Goal: Task Accomplishment & Management: Manage account settings

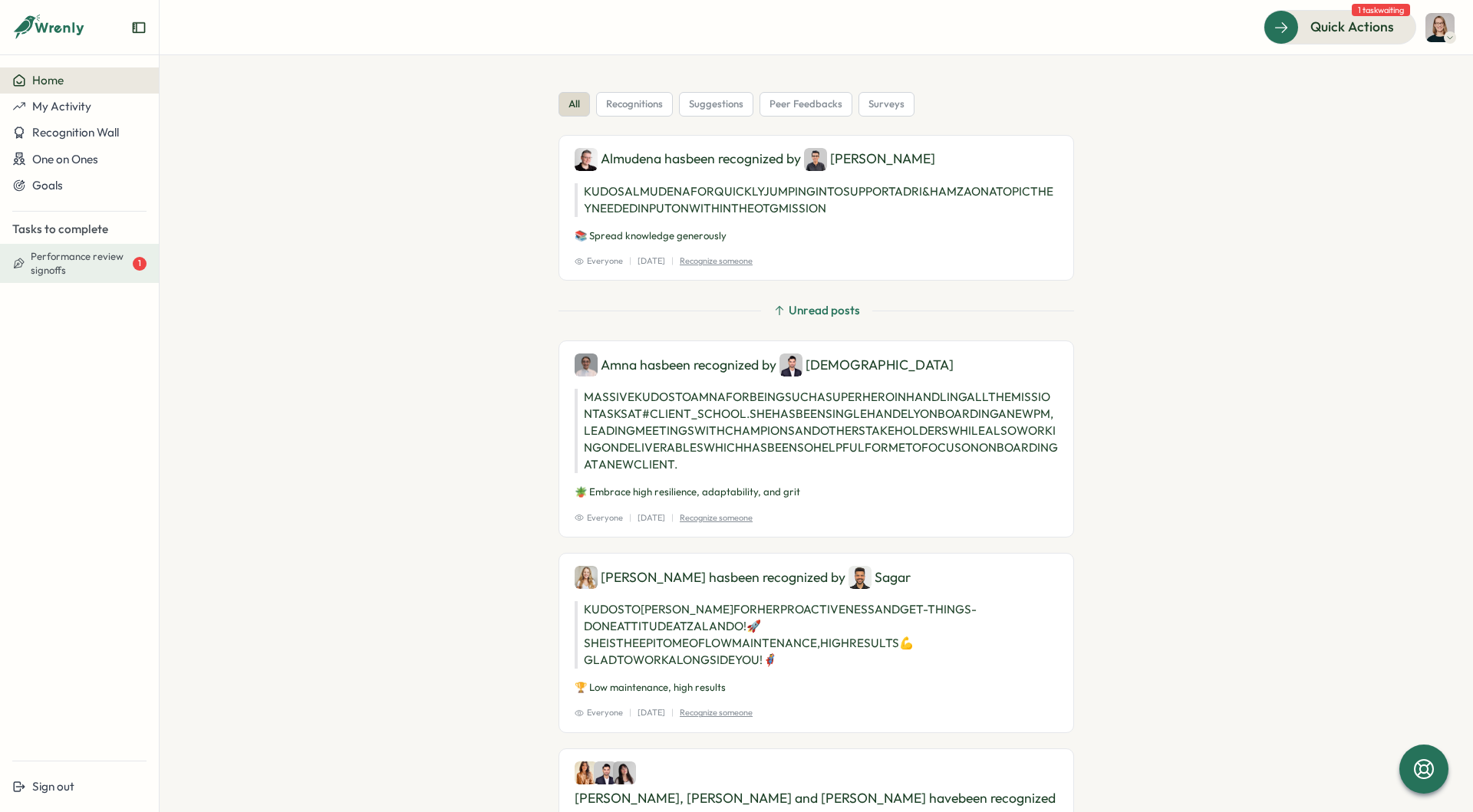
click at [86, 274] on span "Performance review signoffs" at bounding box center [80, 263] width 99 height 27
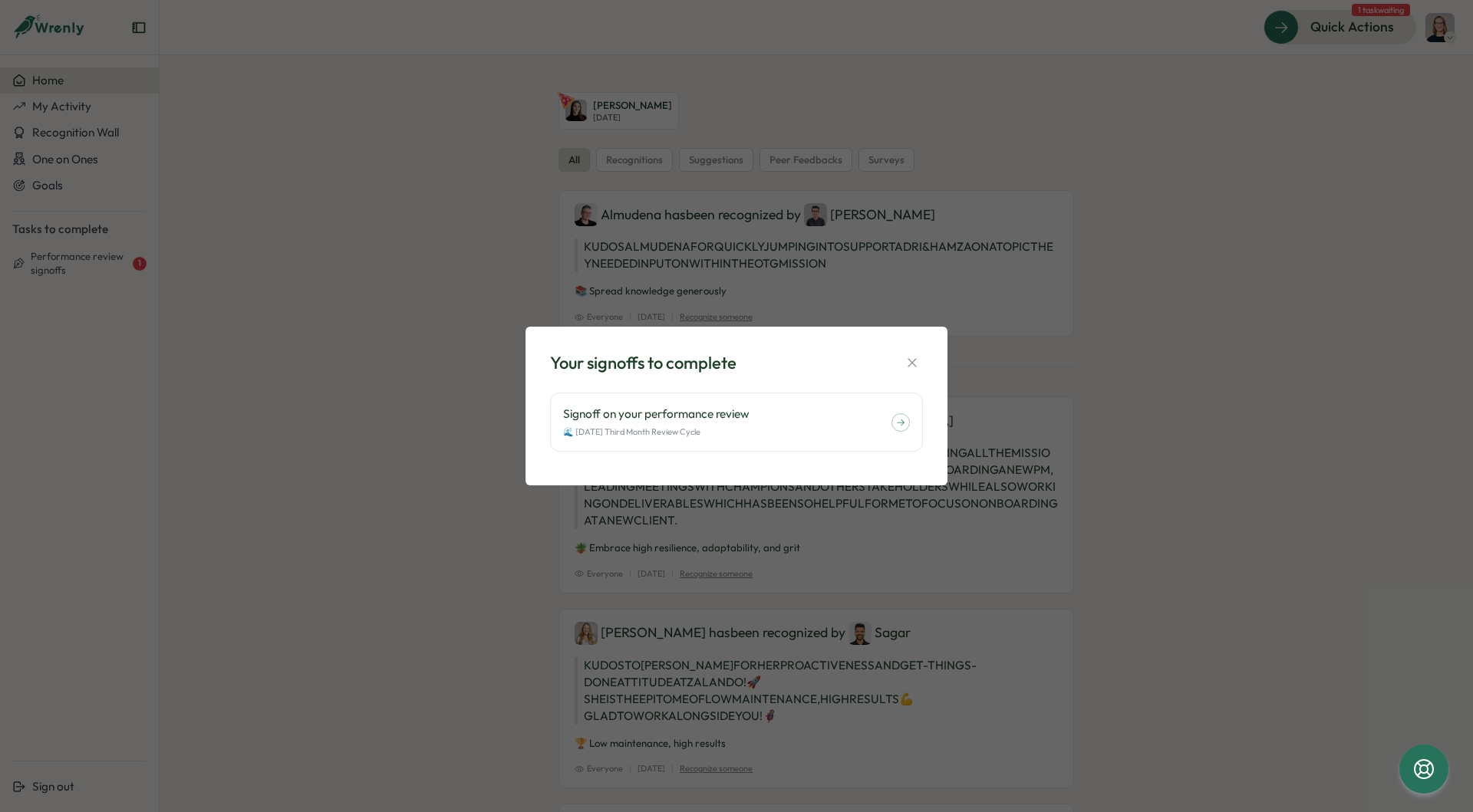
click at [323, 262] on div "Your signoffs to complete Signoff on your performance review 🌊 July 2025 Third …" at bounding box center [736, 406] width 1473 height 812
click at [104, 107] on div "Your signoffs to complete Signoff on your performance review 🌊 July 2025 Third …" at bounding box center [736, 406] width 1473 height 812
click at [77, 108] on div "Your signoffs to complete Signoff on your performance review 🌊 July 2025 Third …" at bounding box center [736, 406] width 1473 height 812
click at [786, 397] on div "Signoff on your performance review 🌊 July 2025 Third Month Review Cycle" at bounding box center [736, 422] width 373 height 59
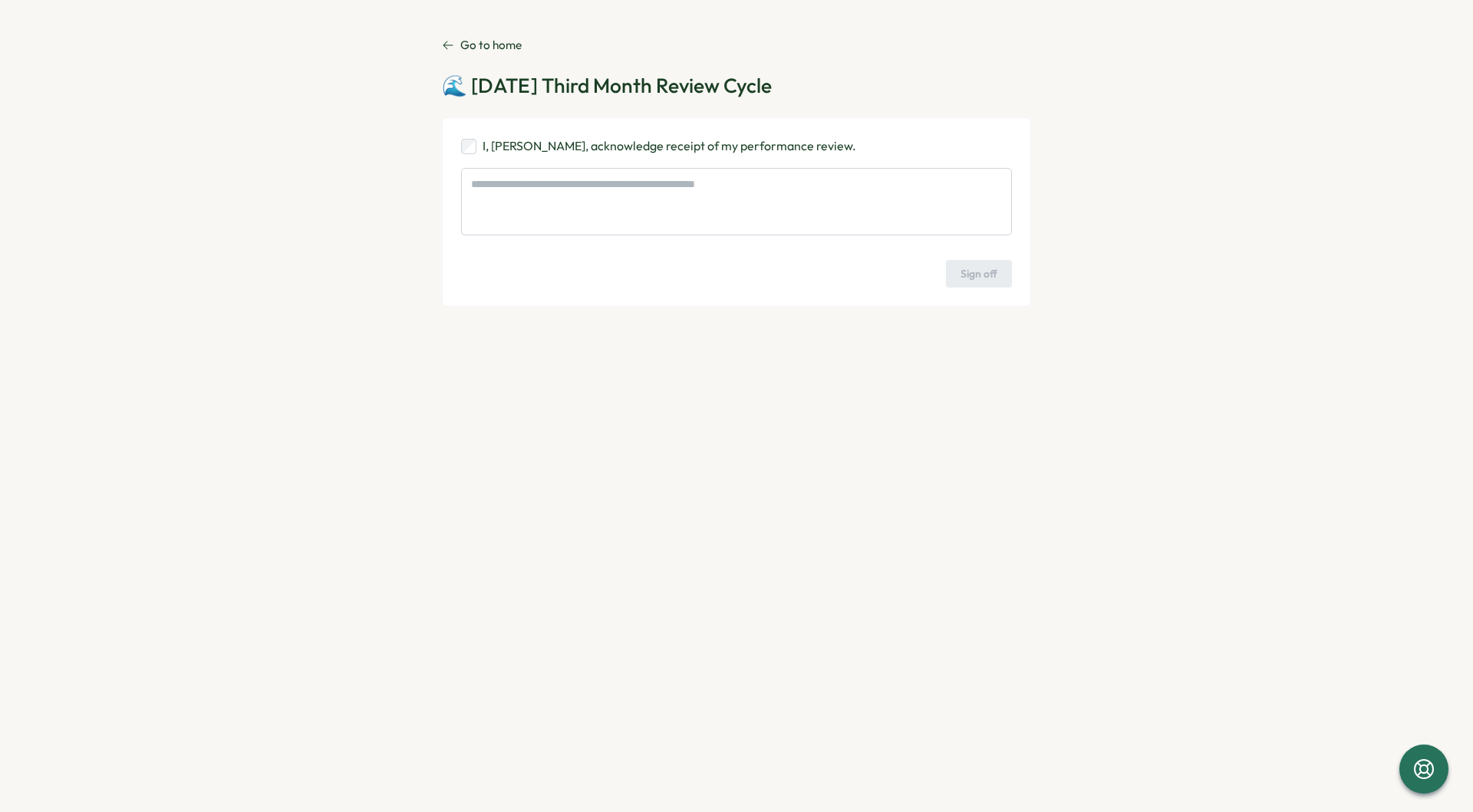
click at [492, 53] on p "Go to home" at bounding box center [491, 46] width 61 height 17
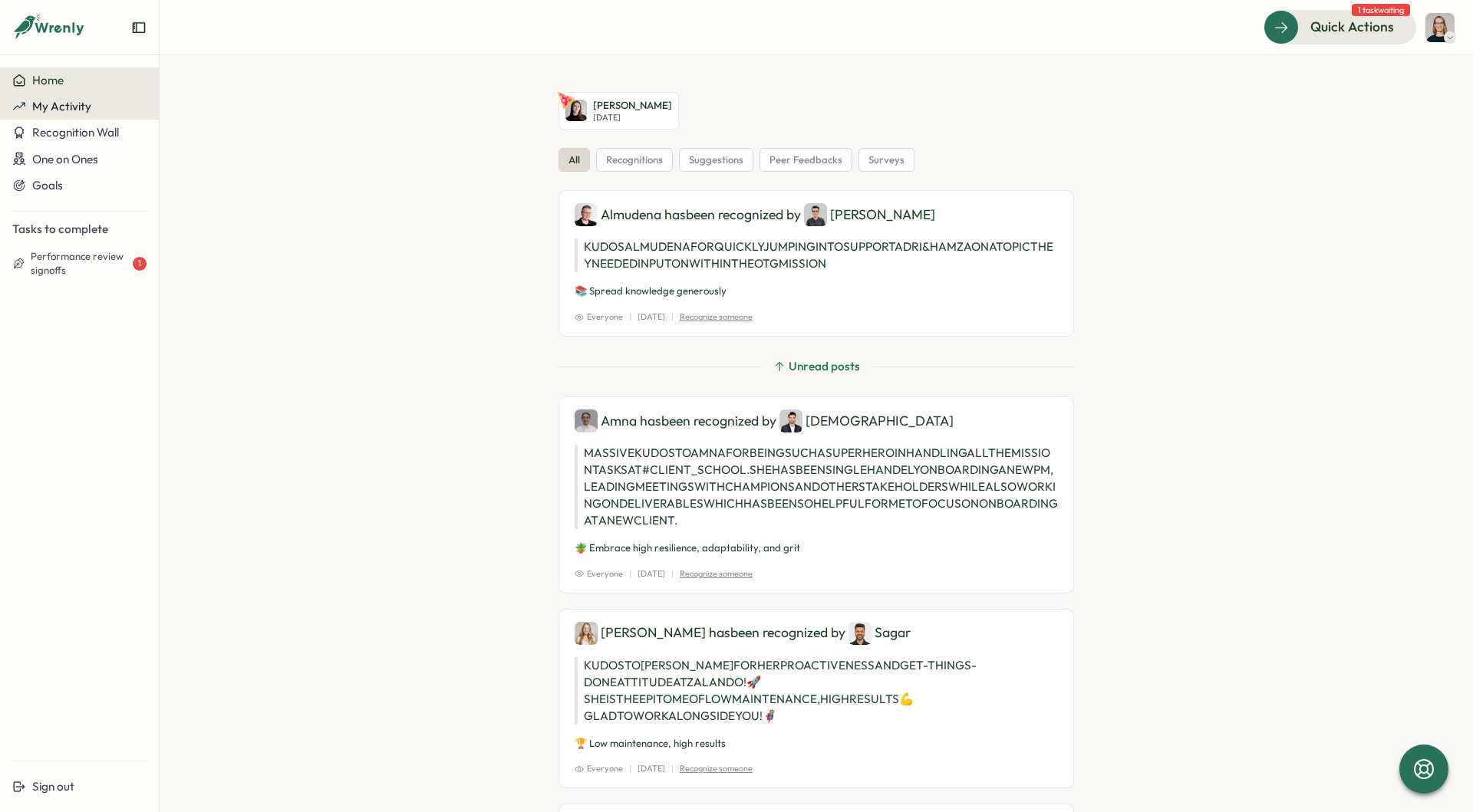
click at [74, 97] on button "My Activity" at bounding box center [79, 107] width 159 height 26
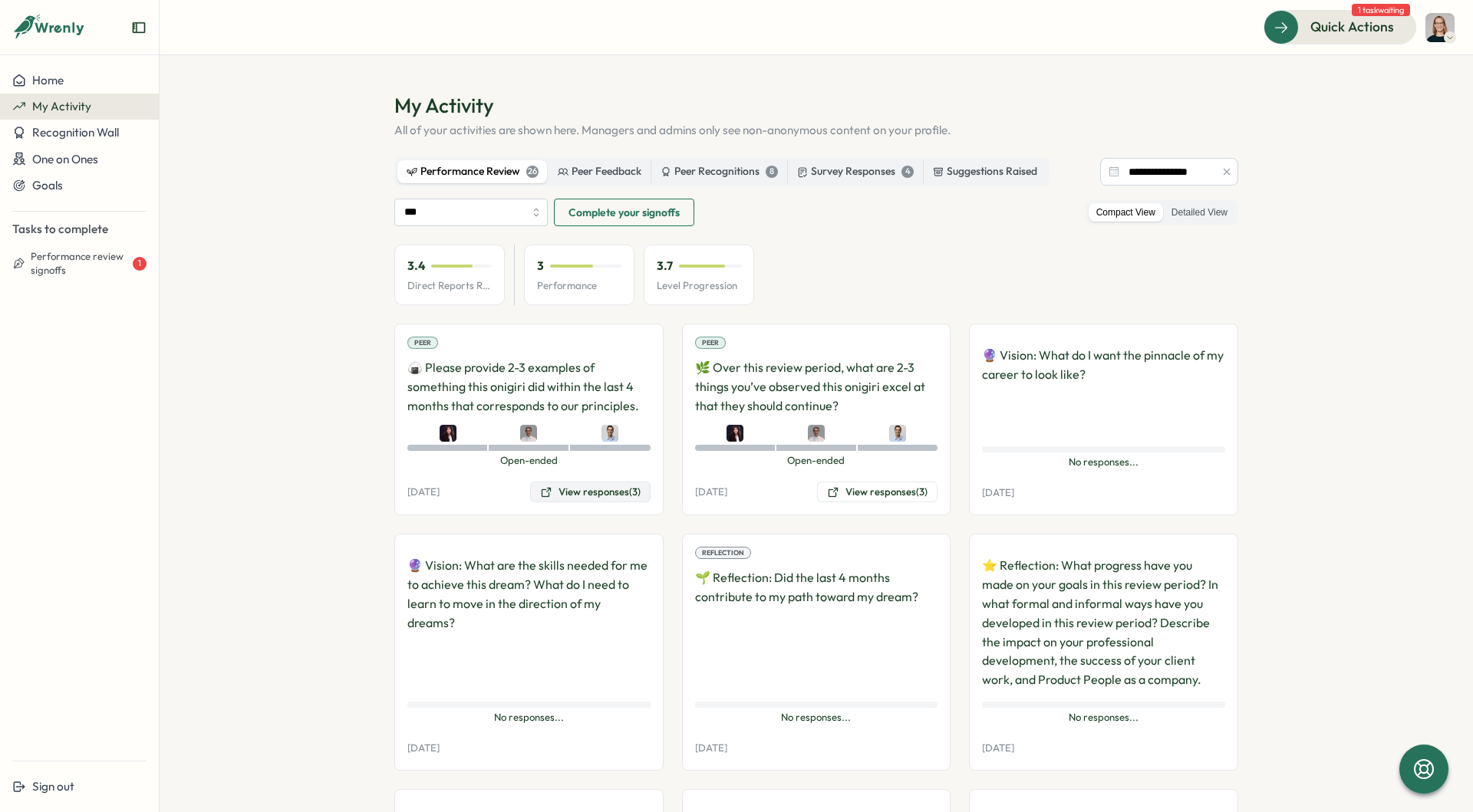
click at [610, 490] on button "View responses (3)" at bounding box center [590, 492] width 120 height 21
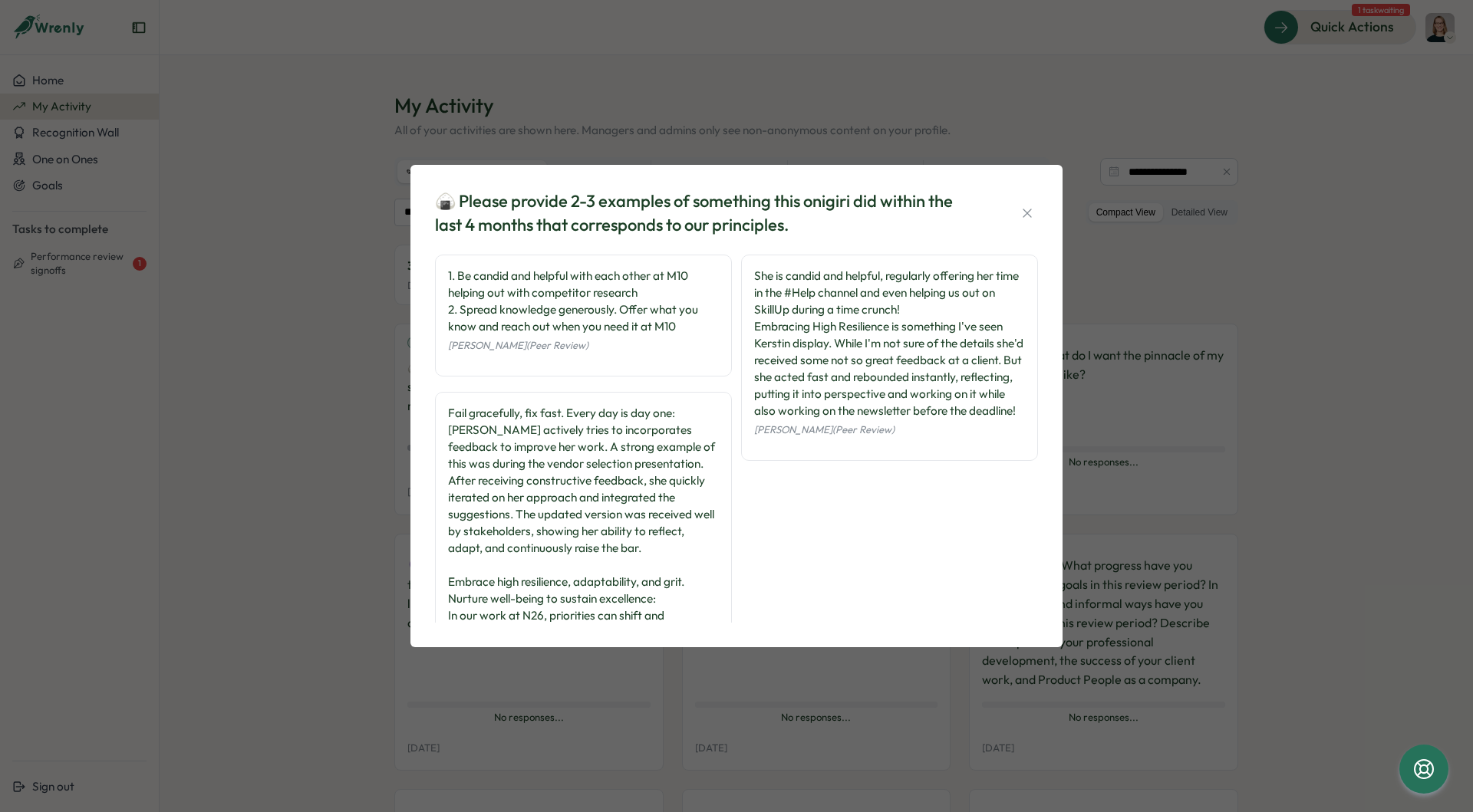
click at [338, 361] on div "🍙 Please provide 2-3 examples of something this onigiri did within the last 4 m…" at bounding box center [736, 406] width 1473 height 812
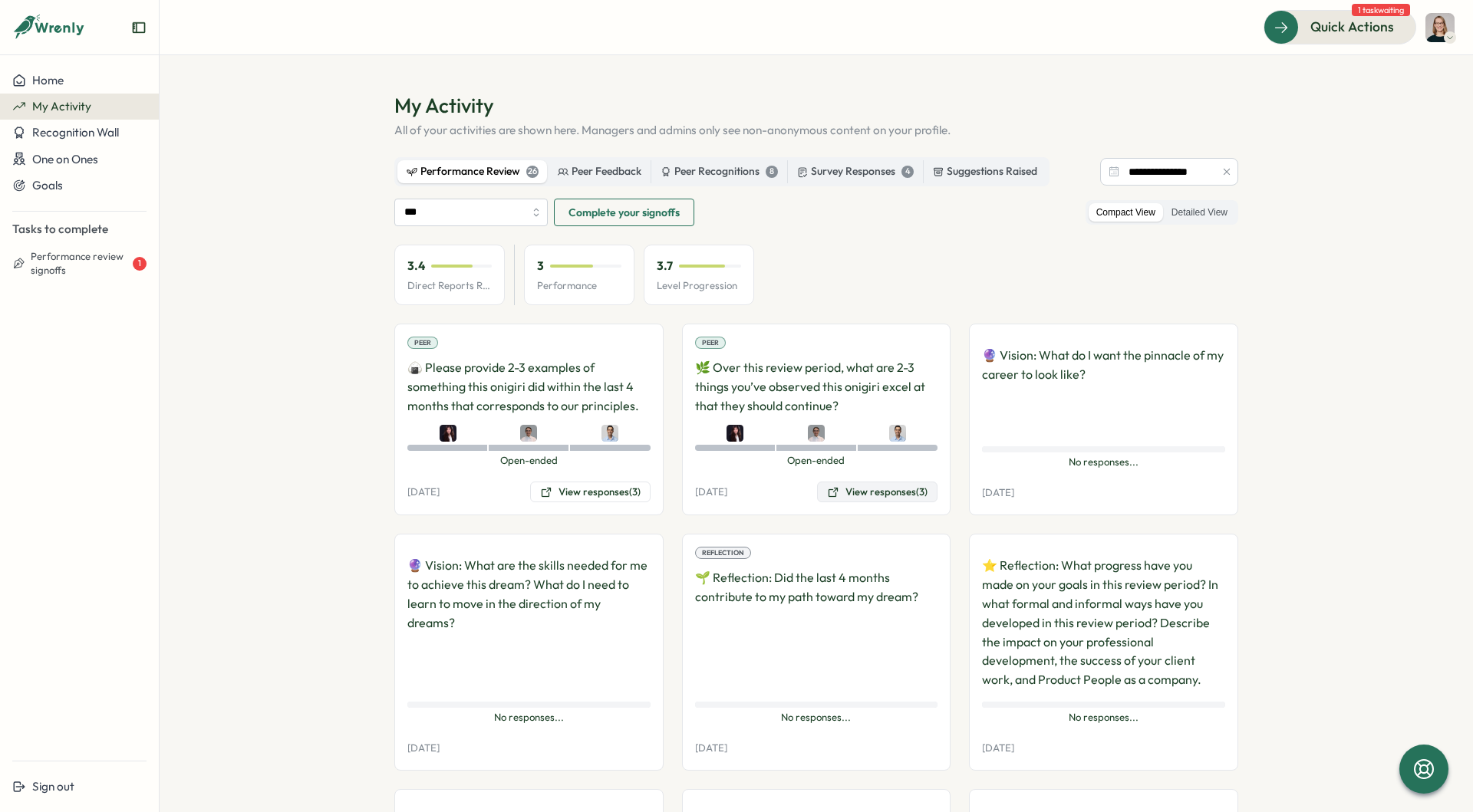
click at [850, 486] on button "View responses (3)" at bounding box center [877, 492] width 120 height 21
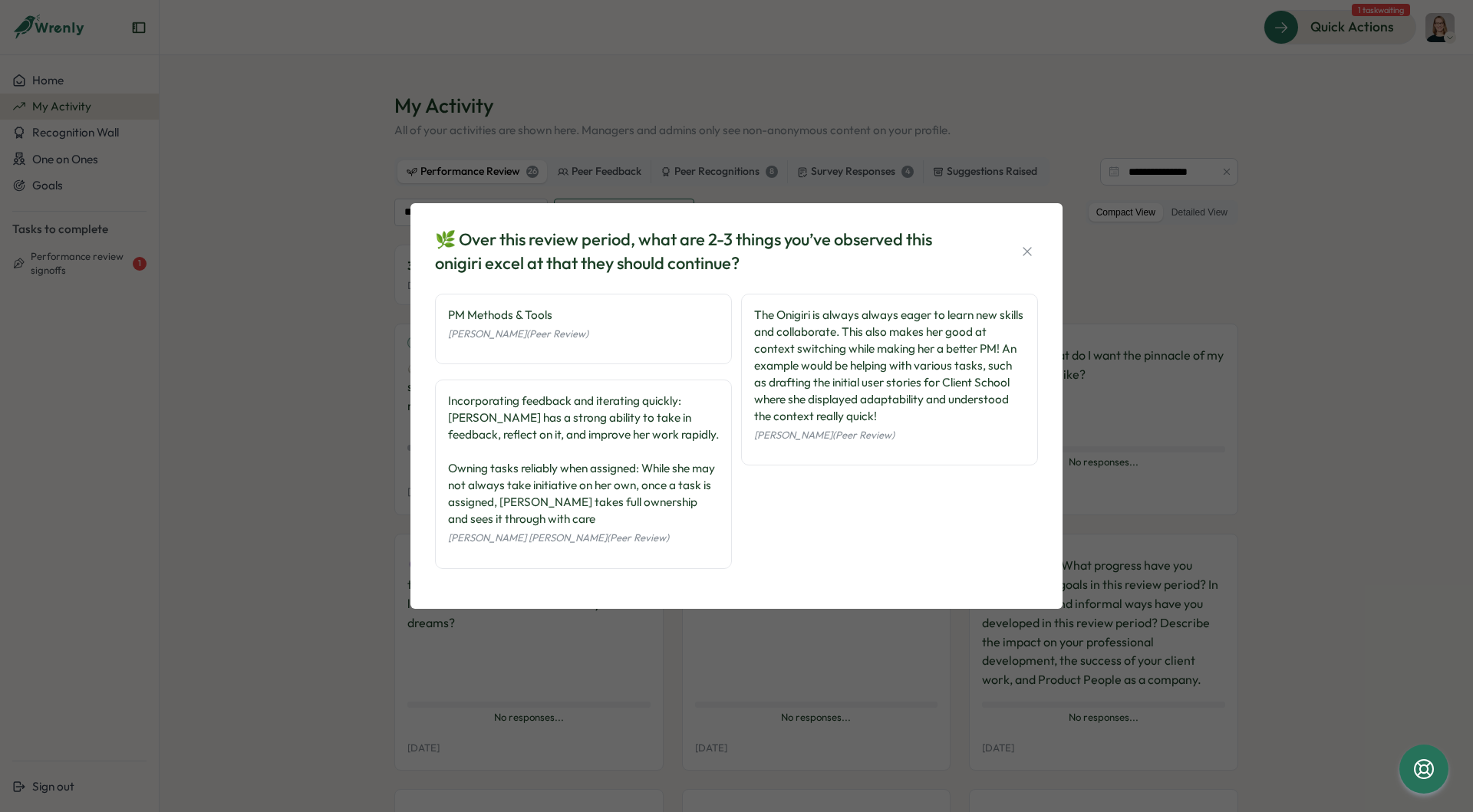
click at [52, 418] on div "🌿 Over this review period, what are 2-3 things you’ve observed this onigiri exc…" at bounding box center [736, 406] width 1473 height 812
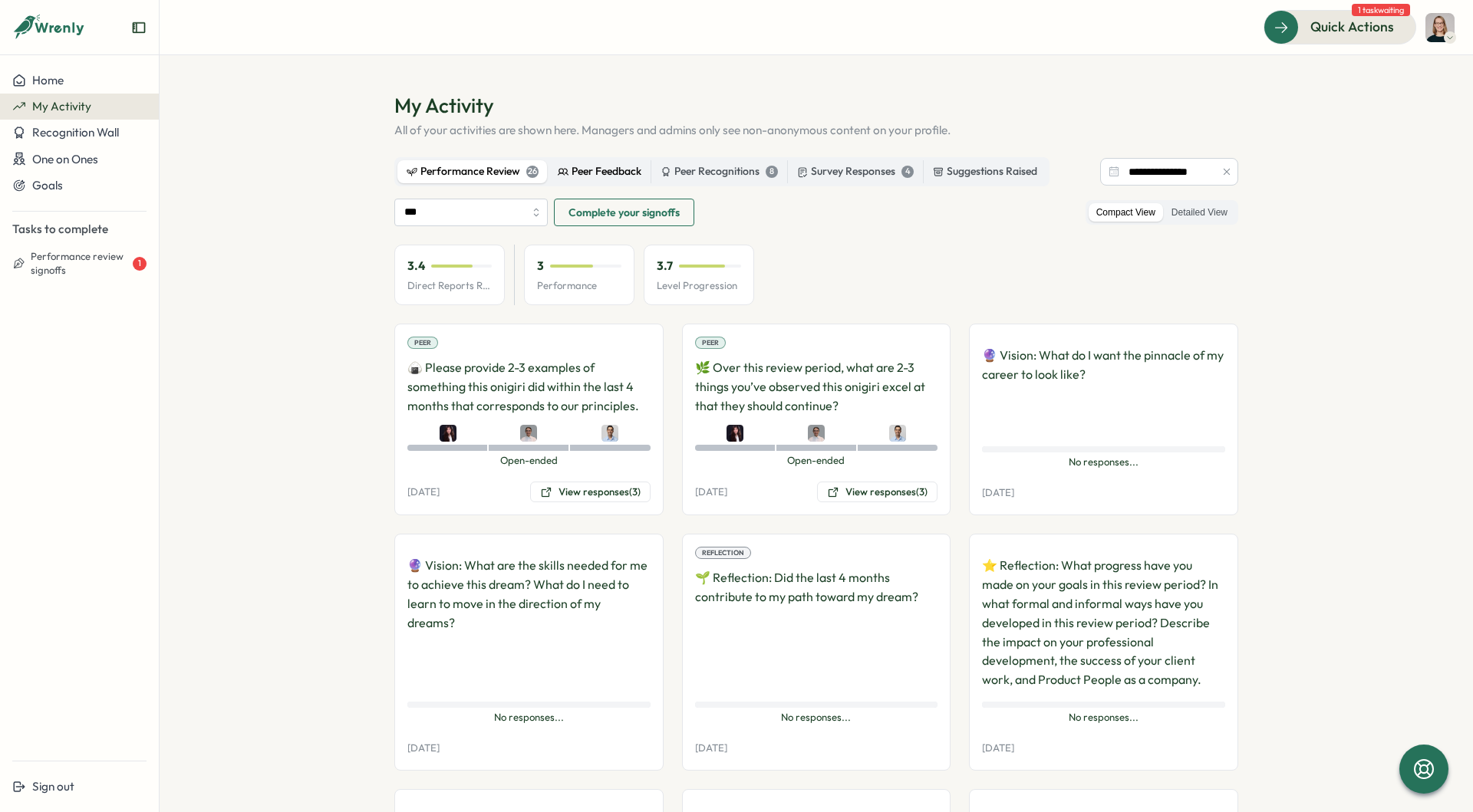
click at [638, 170] on div "Peer Feedback" at bounding box center [599, 172] width 83 height 17
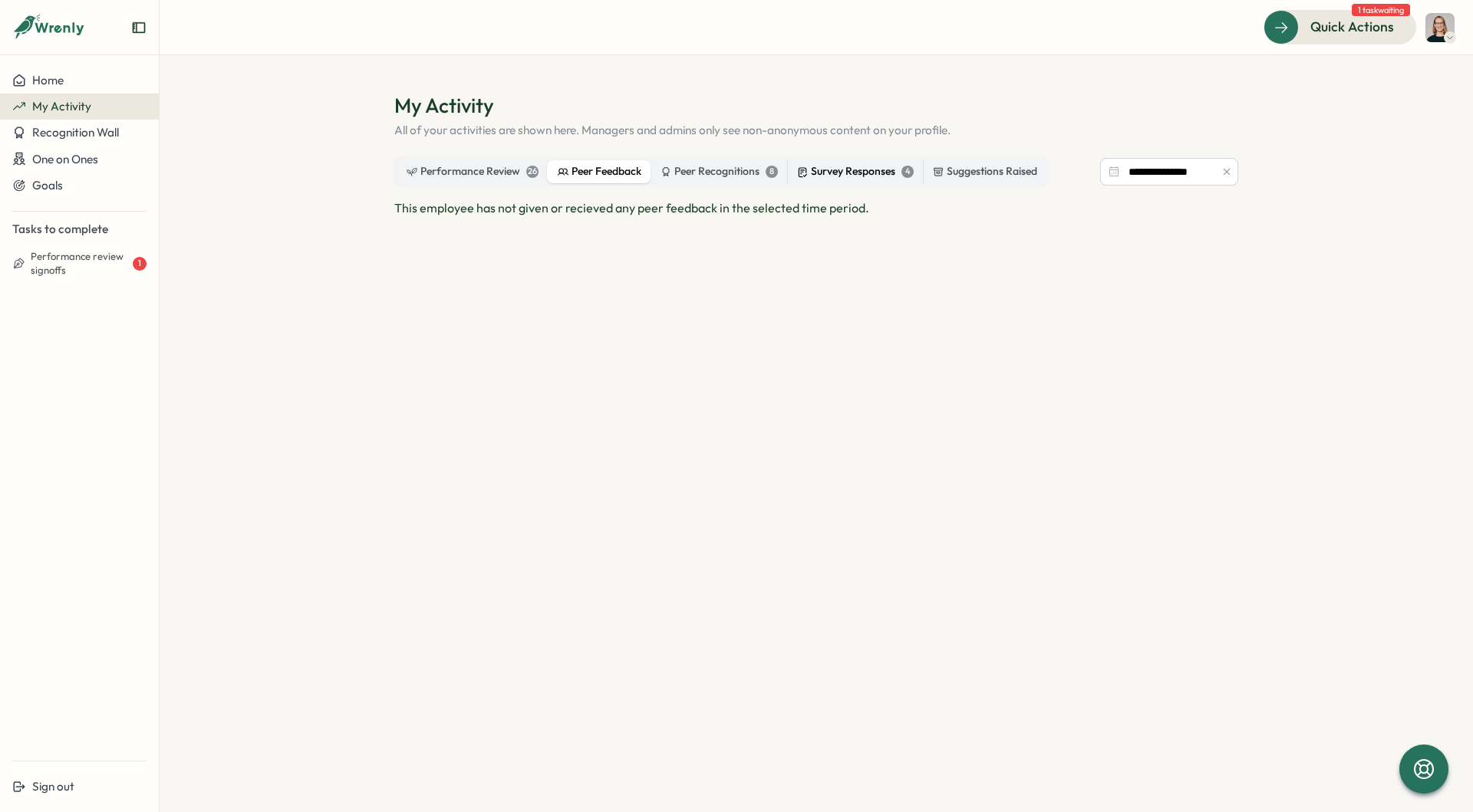
click at [869, 167] on div "Survey Responses 4" at bounding box center [856, 172] width 117 height 17
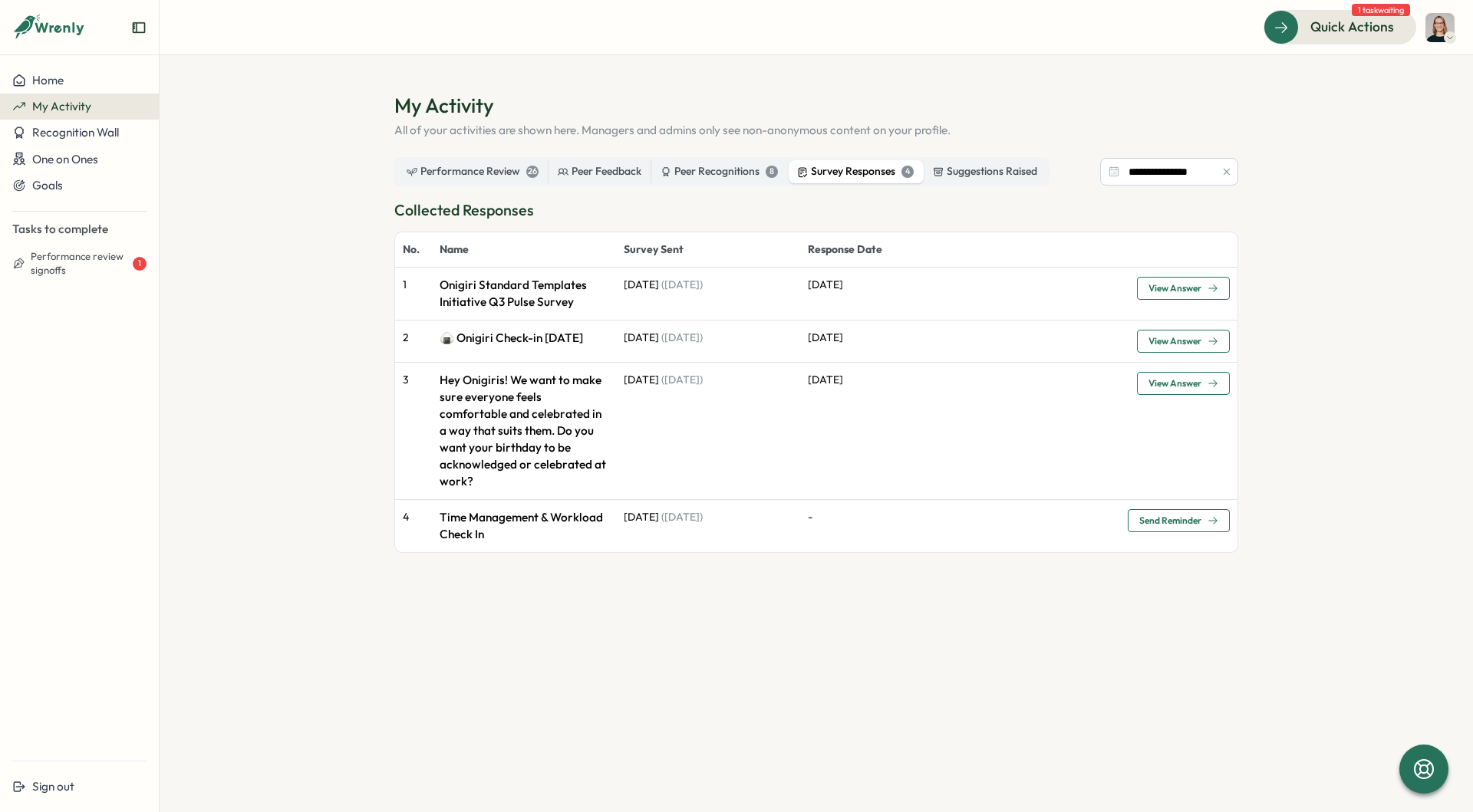
click at [678, 624] on section "**********" at bounding box center [816, 433] width 1313 height 757
click at [31, 96] on button "My Activity" at bounding box center [79, 107] width 159 height 26
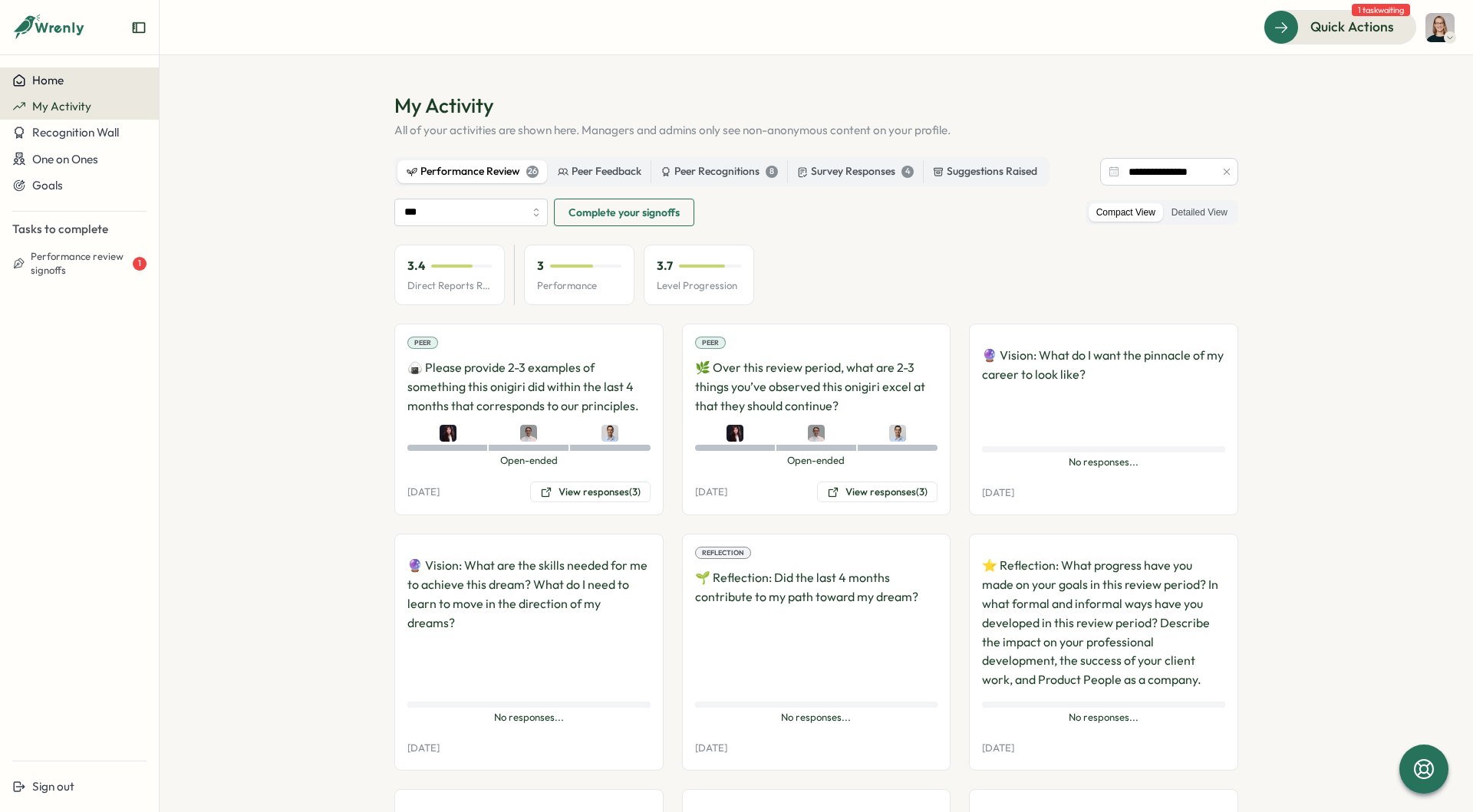
click at [39, 82] on span "Home" at bounding box center [47, 80] width 32 height 15
